Goal: Contribute content: Add original content to the website for others to see

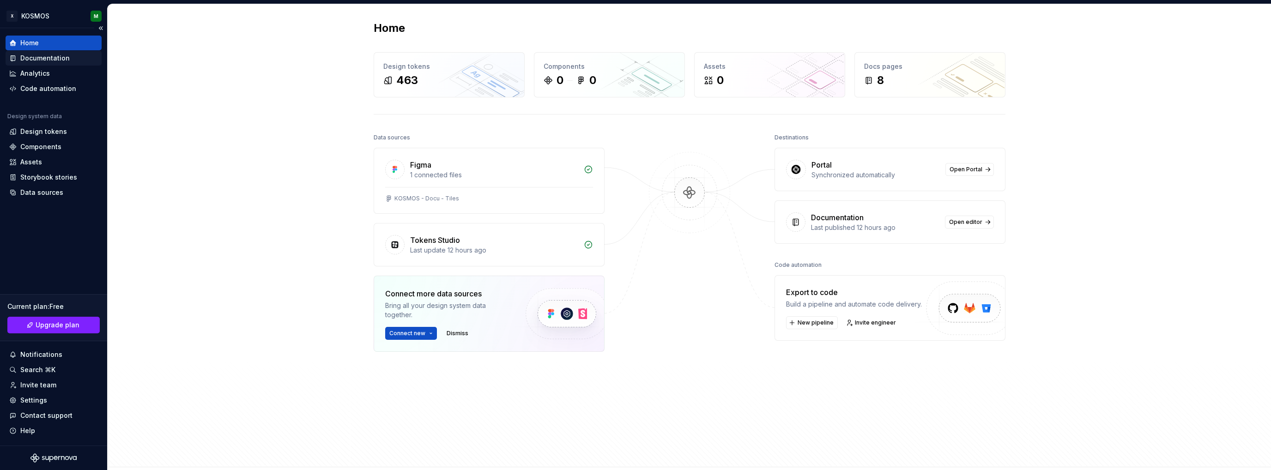
click at [49, 59] on div "Documentation" at bounding box center [44, 58] width 49 height 9
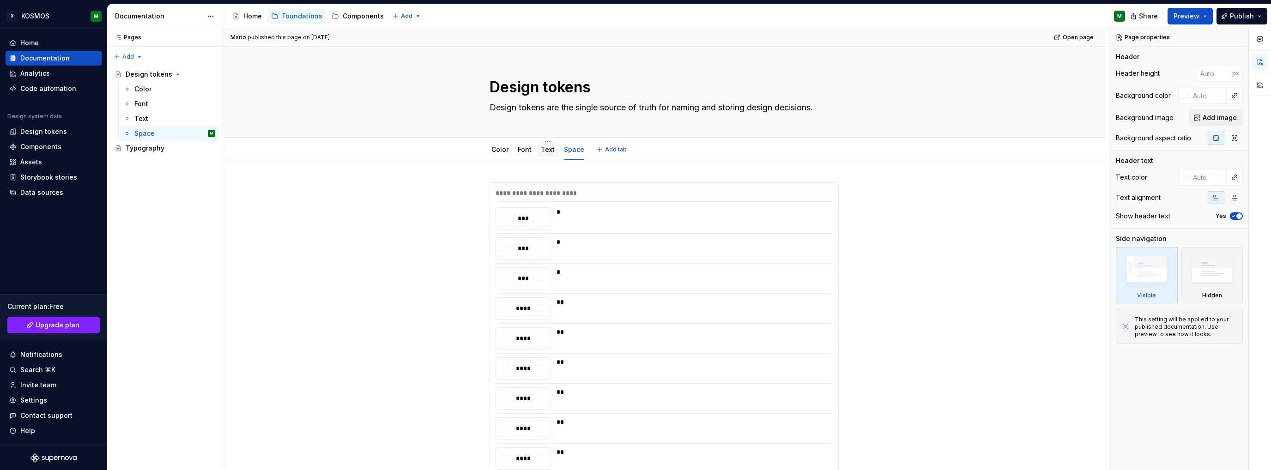
click at [547, 152] on link "Text" at bounding box center [548, 149] width 14 height 8
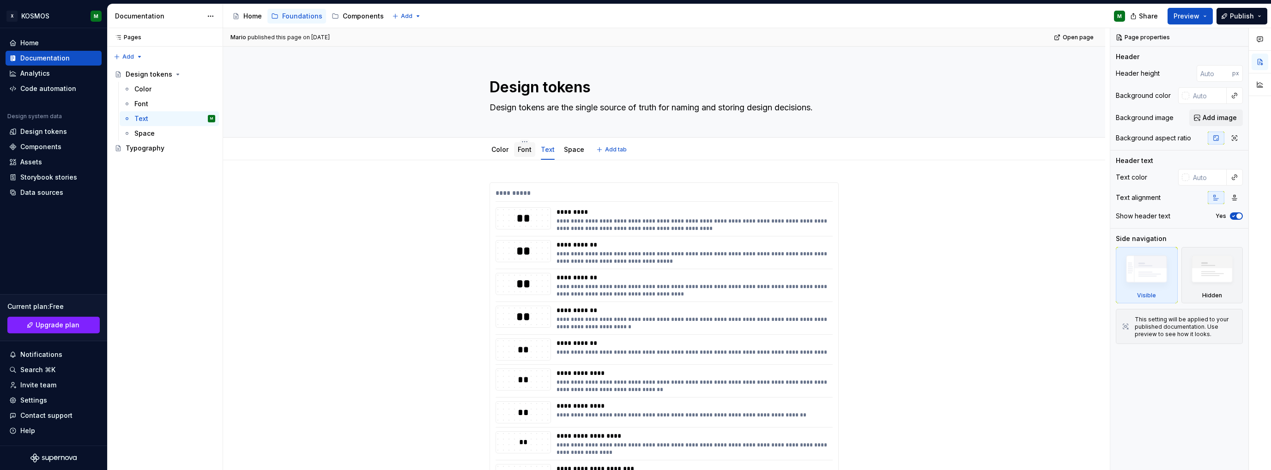
click at [525, 152] on link "Font" at bounding box center [525, 149] width 14 height 8
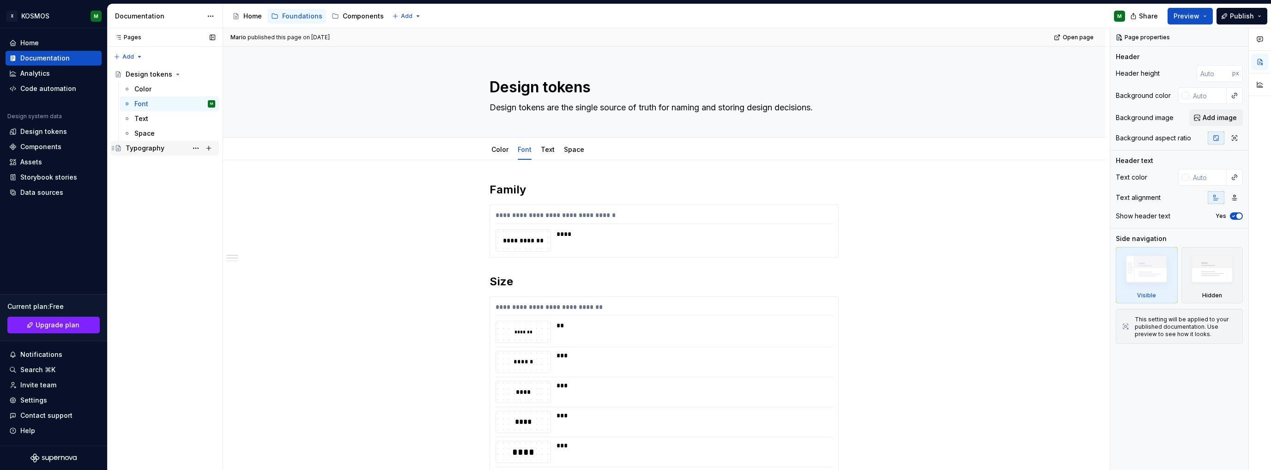
click at [172, 151] on div "Typography" at bounding box center [171, 148] width 90 height 13
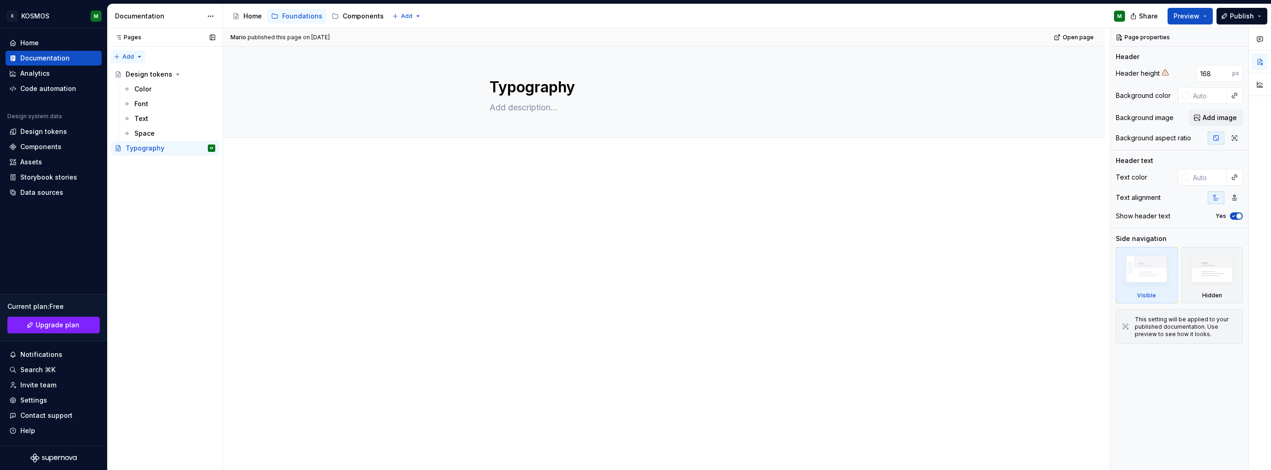
click at [142, 54] on div "Pages Pages Add Accessibility guide for tree Page tree. Navigate the tree with …" at bounding box center [164, 249] width 115 height 442
type textarea "*"
click at [140, 93] on div "New group" at bounding box center [158, 89] width 60 height 9
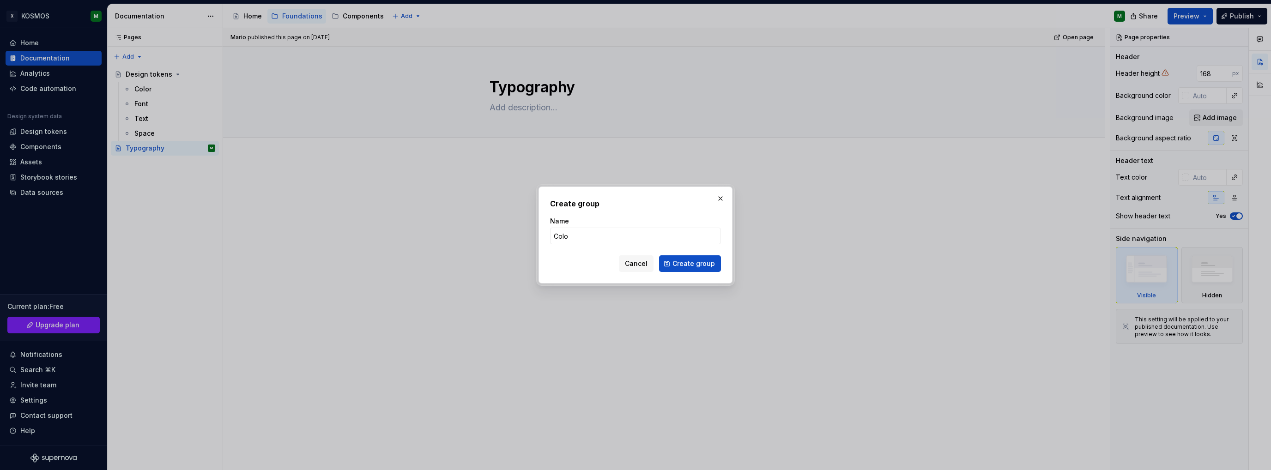
type input "Color"
click button "Create group" at bounding box center [690, 263] width 62 height 17
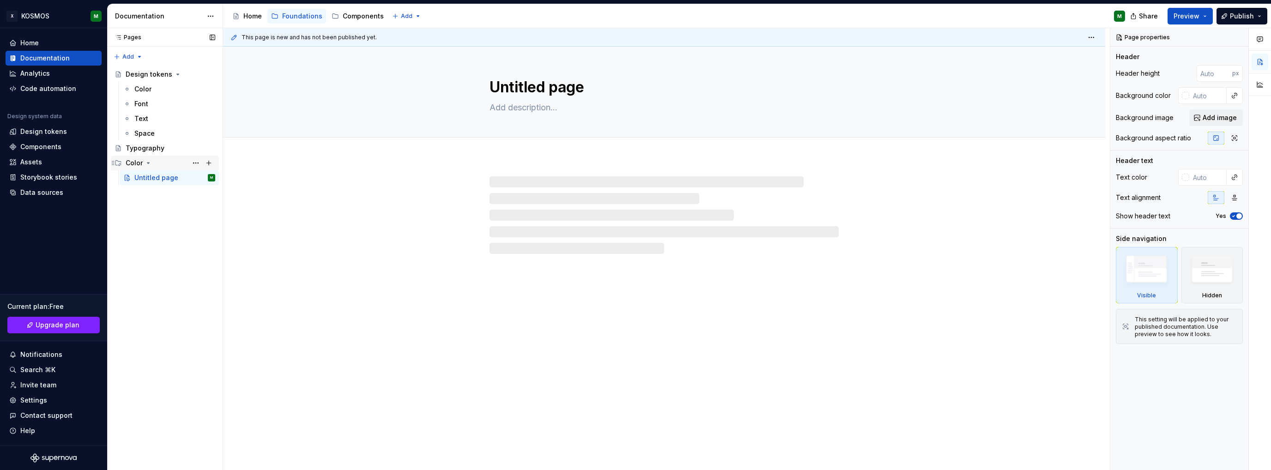
click at [148, 163] on icon "Page tree" at bounding box center [148, 162] width 7 height 7
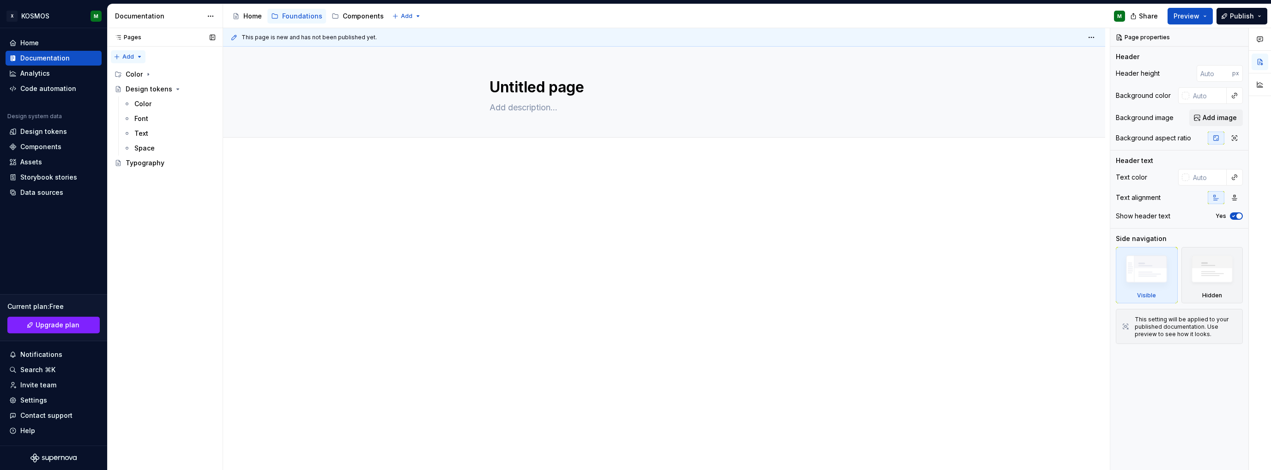
click at [136, 54] on div "Pages Pages Add Accessibility guide for tree Page tree. Navigate the tree with …" at bounding box center [164, 249] width 115 height 442
click at [135, 89] on div "New group" at bounding box center [158, 89] width 60 height 9
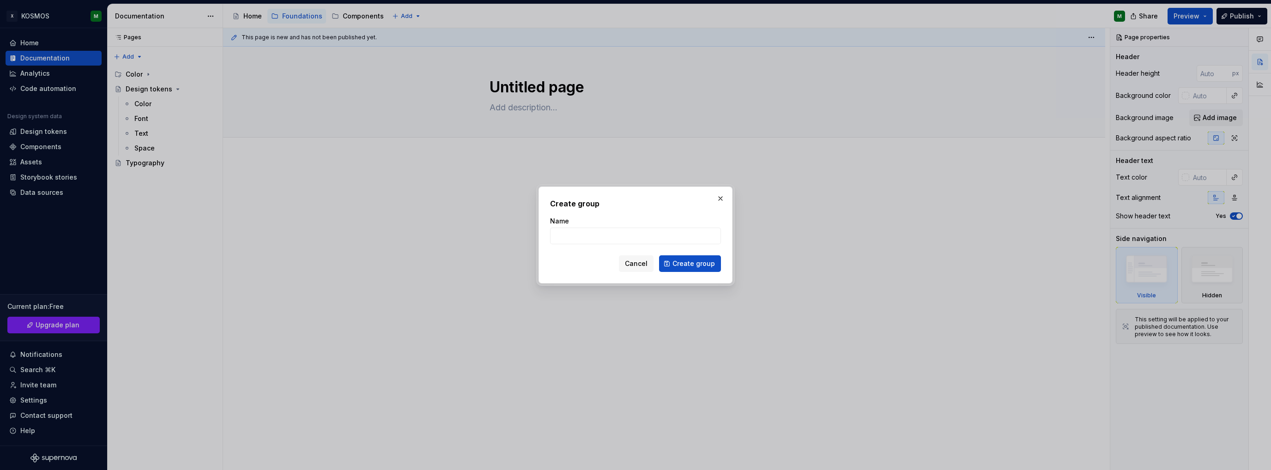
type textarea "*"
type input "Tokens"
click button "Create group" at bounding box center [690, 263] width 62 height 17
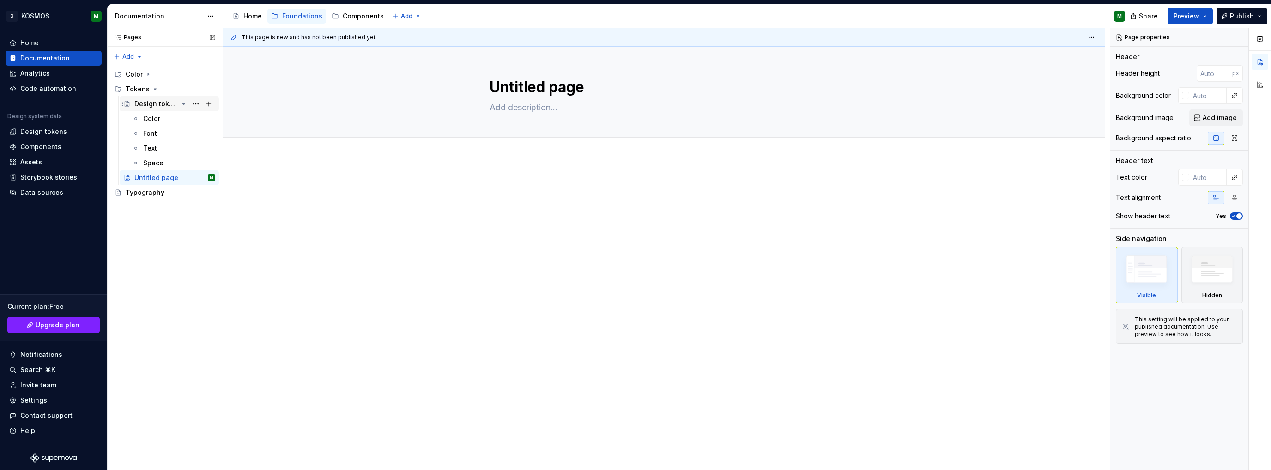
click at [163, 104] on div "Design tokens" at bounding box center [156, 103] width 44 height 9
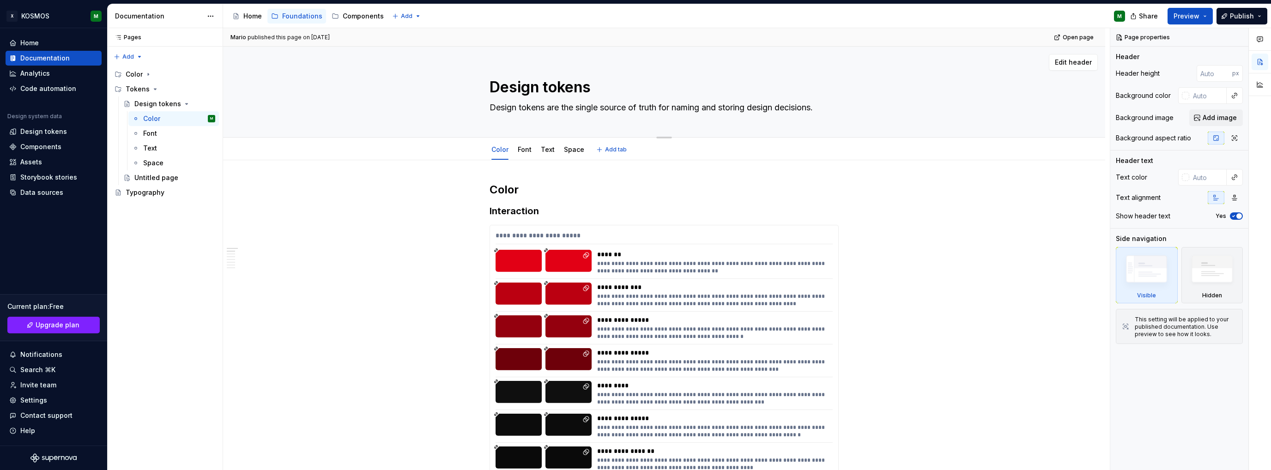
click at [534, 90] on textarea "Design tokens" at bounding box center [662, 87] width 349 height 22
click at [493, 88] on textarea "Design tokens" at bounding box center [662, 87] width 349 height 22
type textarea "*"
type textarea "All Design tokens"
type textarea "*"
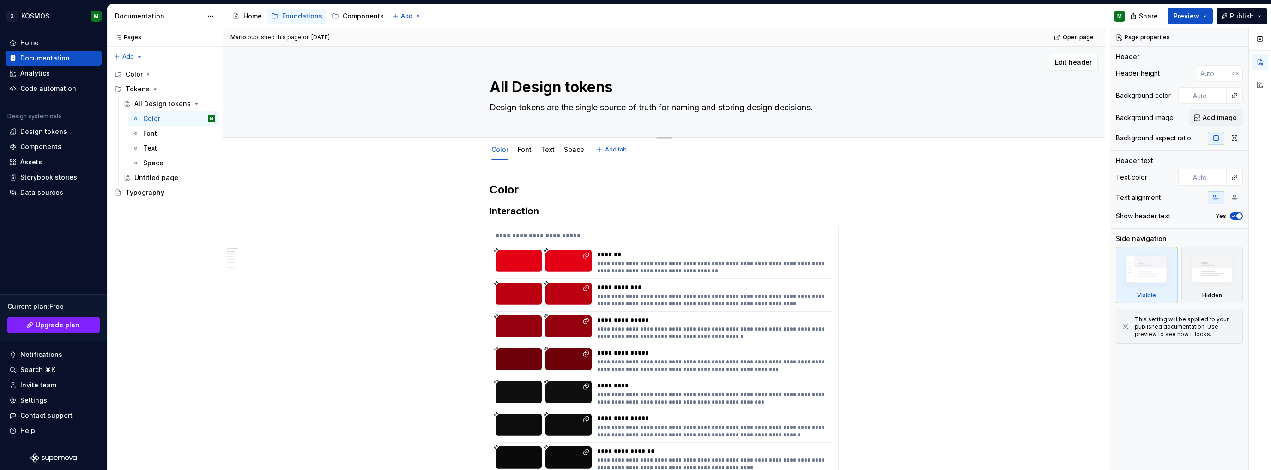
click at [519, 90] on textarea "All Design tokens" at bounding box center [662, 87] width 349 height 22
type textarea "All design tokens"
type textarea "*"
type textarea "All design tokens"
drag, startPoint x: 196, startPoint y: 178, endPoint x: 202, endPoint y: 183, distance: 7.5
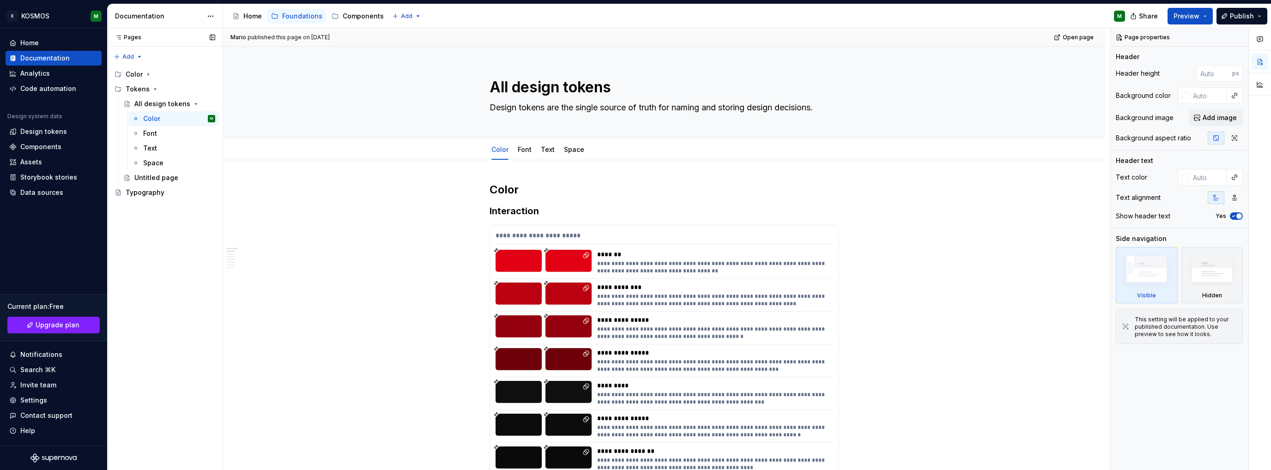
click at [0, 0] on button "Page tree" at bounding box center [0, 0] width 0 height 0
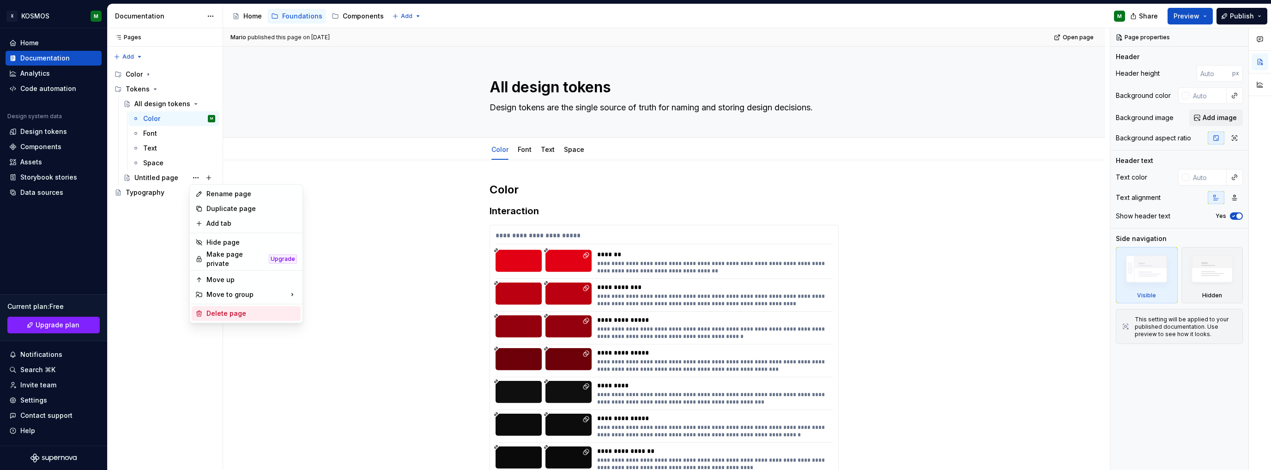
click at [213, 310] on div "Delete page" at bounding box center [251, 313] width 90 height 9
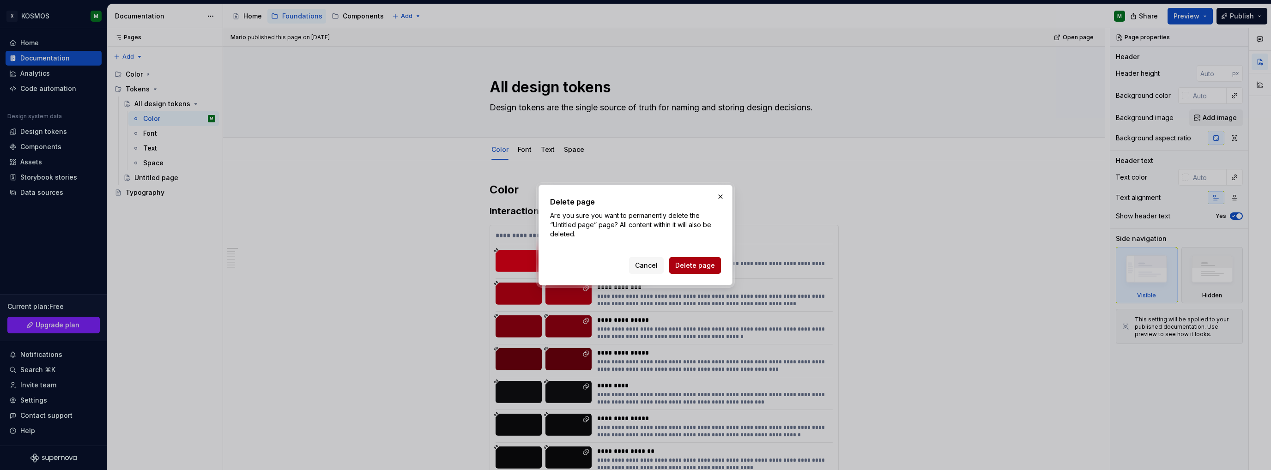
click at [702, 266] on span "Delete page" at bounding box center [695, 265] width 40 height 9
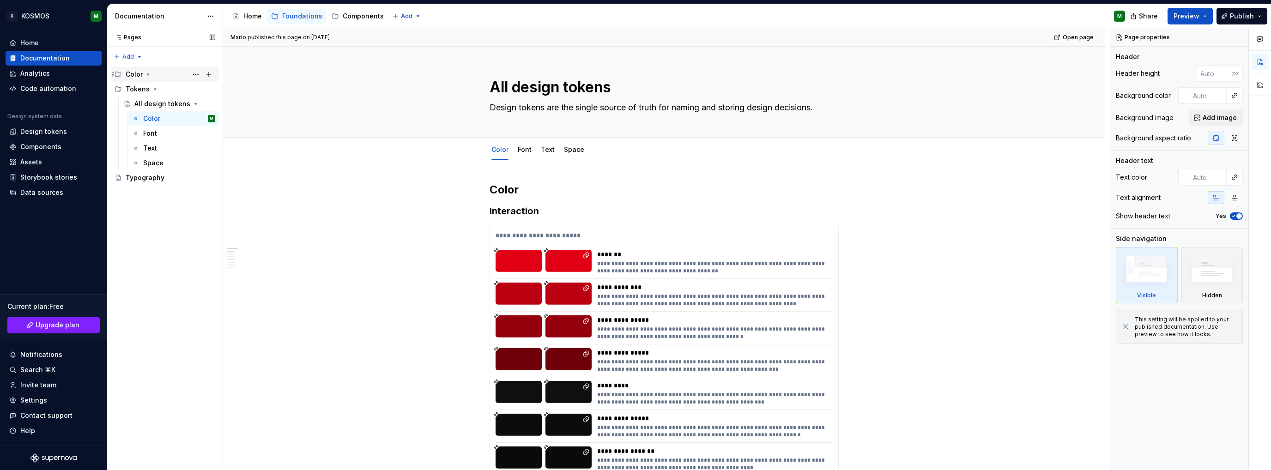
click at [146, 75] on icon "Page tree" at bounding box center [148, 74] width 7 height 7
click at [162, 88] on div "Untitled page" at bounding box center [156, 88] width 44 height 9
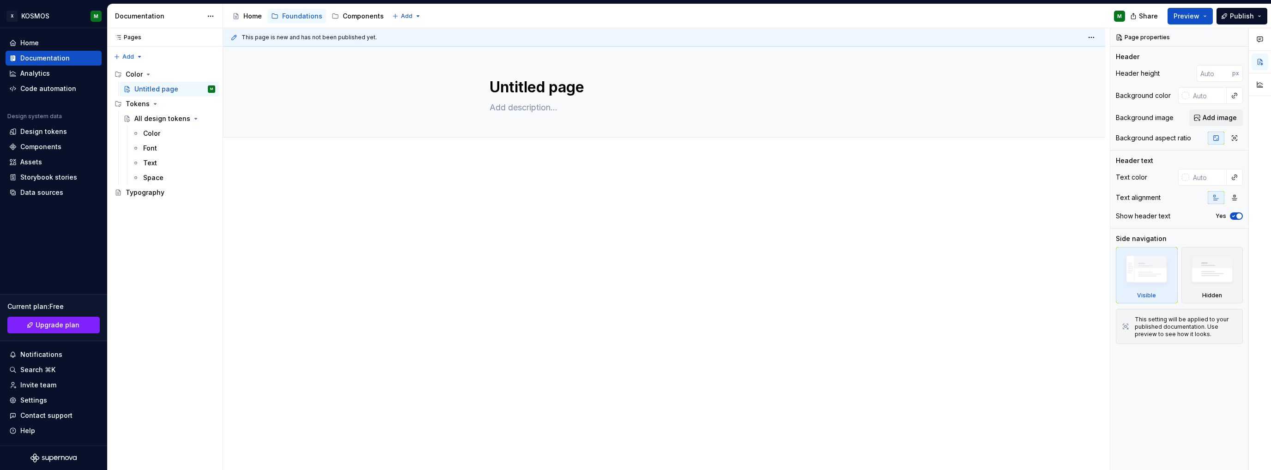
type textarea "*"
